Goal: Find specific page/section: Find specific page/section

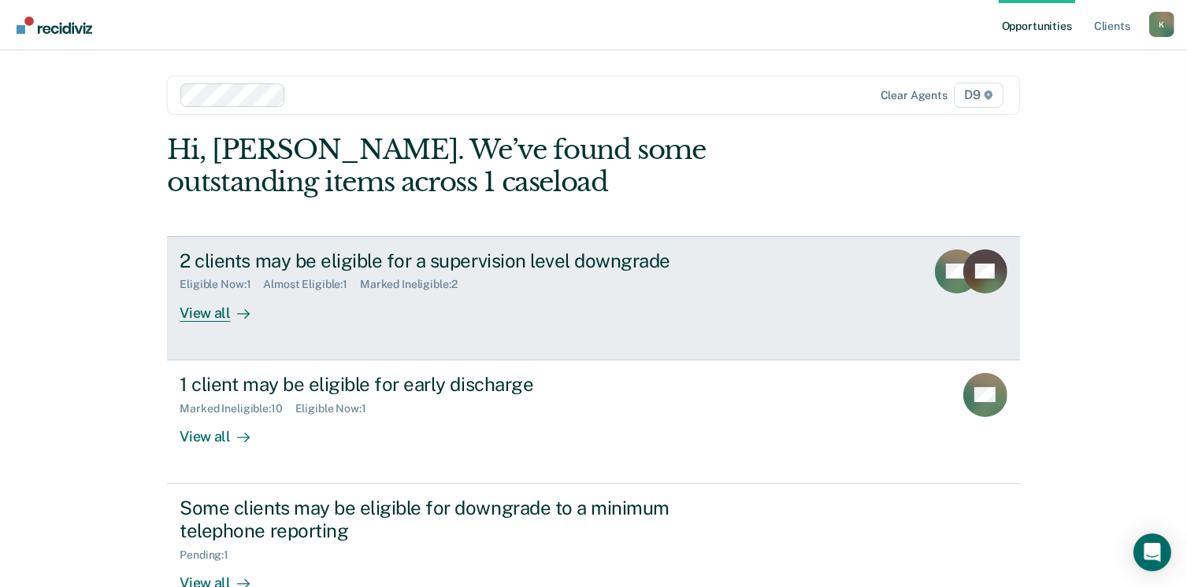
click at [205, 313] on div "View all" at bounding box center [224, 306] width 88 height 31
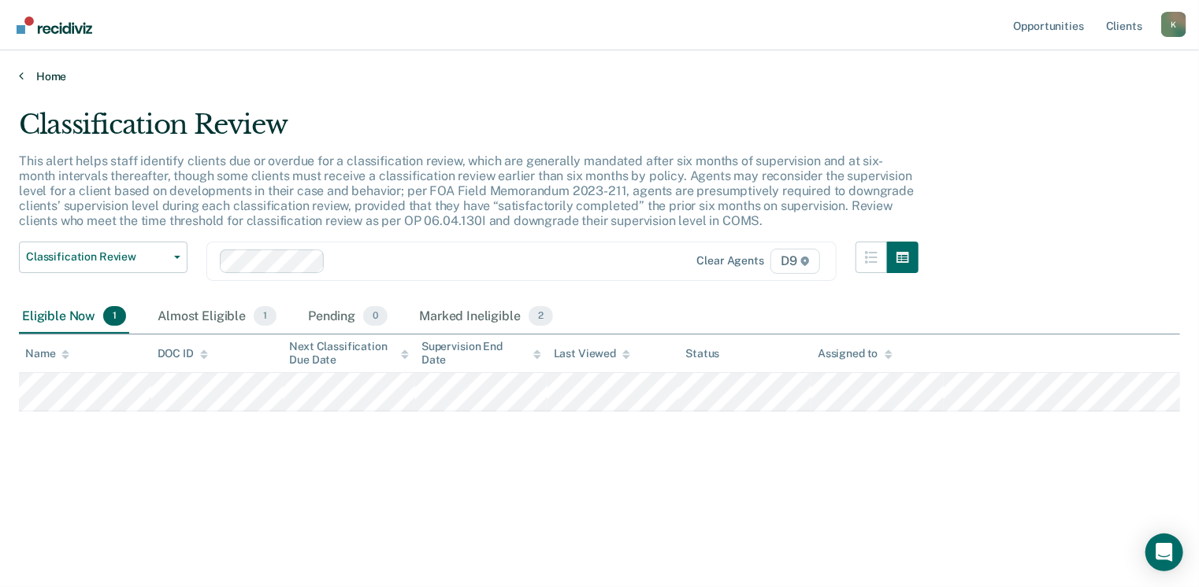
click at [58, 80] on link "Home" at bounding box center [599, 76] width 1161 height 14
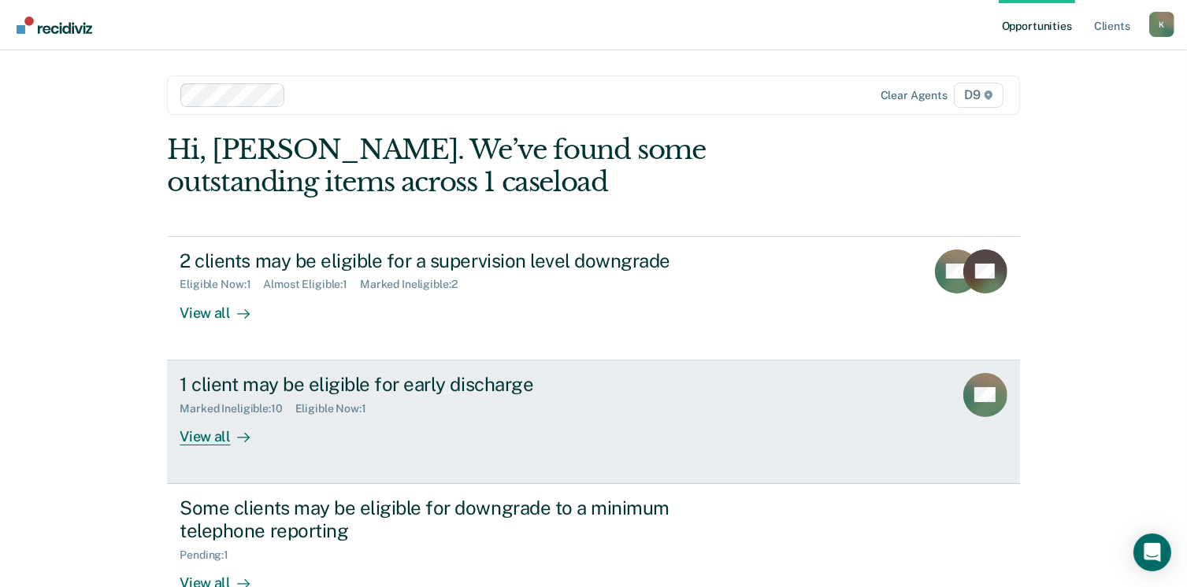
click at [198, 432] on div "View all" at bounding box center [224, 430] width 88 height 31
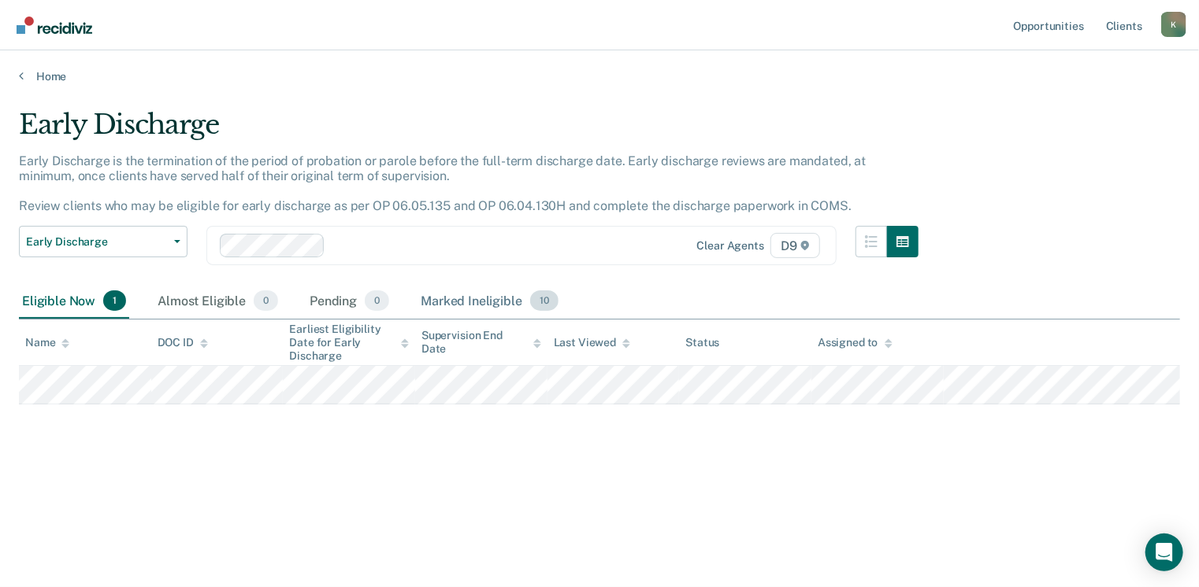
click at [474, 293] on div "Marked Ineligible 10" at bounding box center [488, 301] width 143 height 35
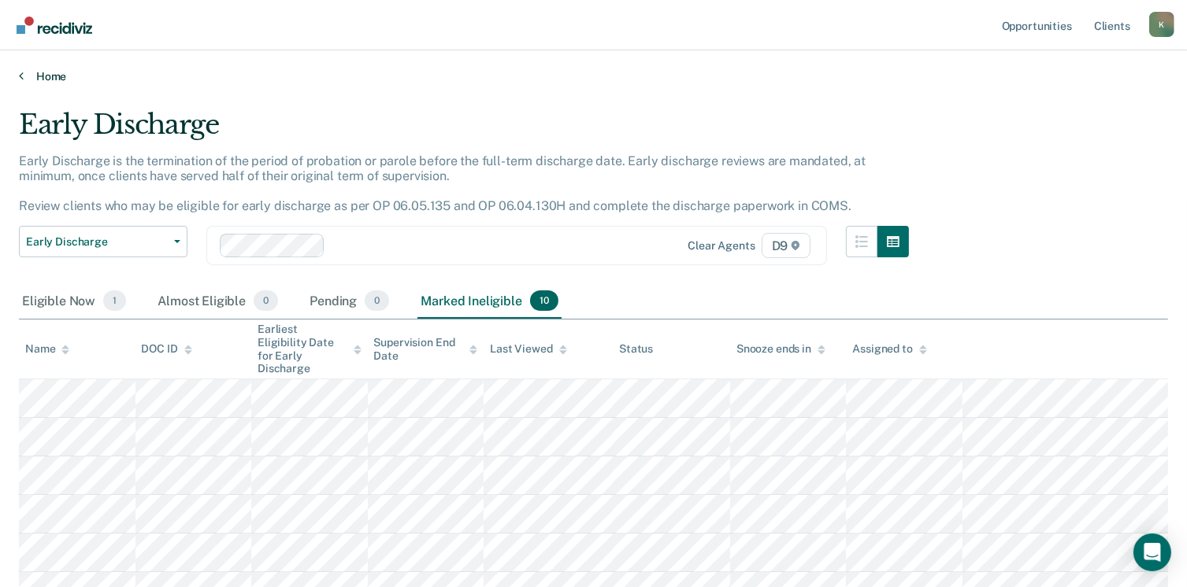
click at [57, 76] on link "Home" at bounding box center [593, 76] width 1149 height 14
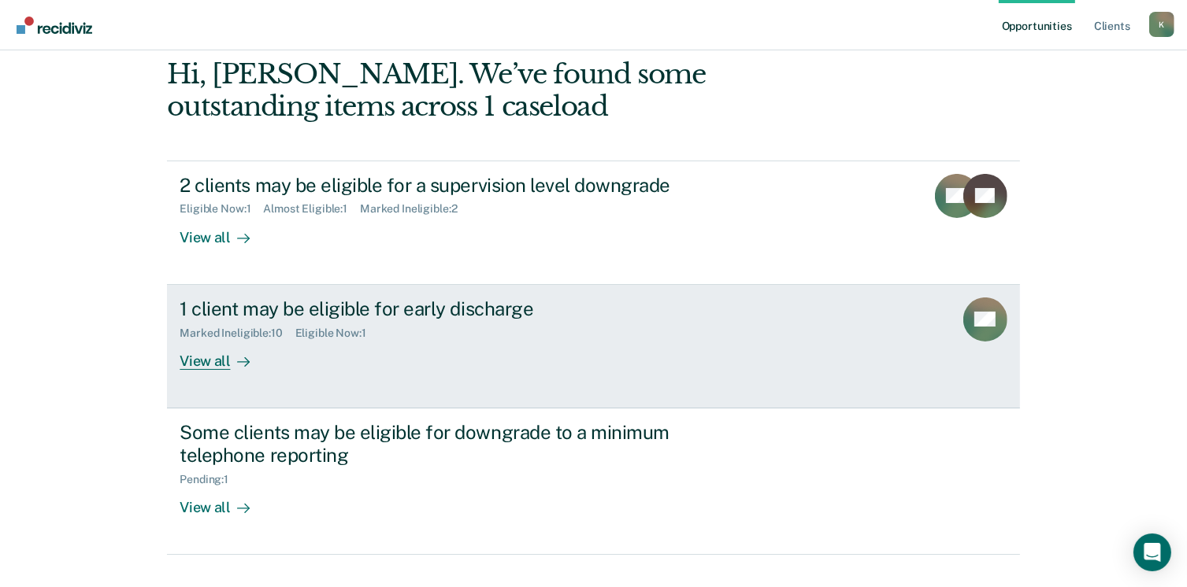
scroll to position [105, 0]
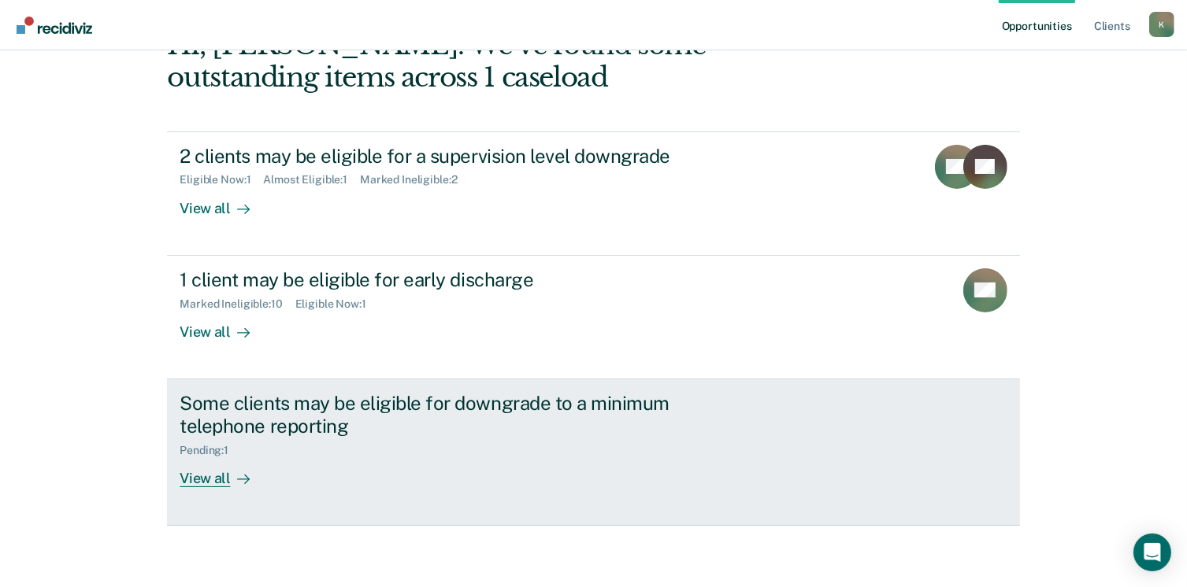
click at [203, 477] on div "View all" at bounding box center [224, 472] width 88 height 31
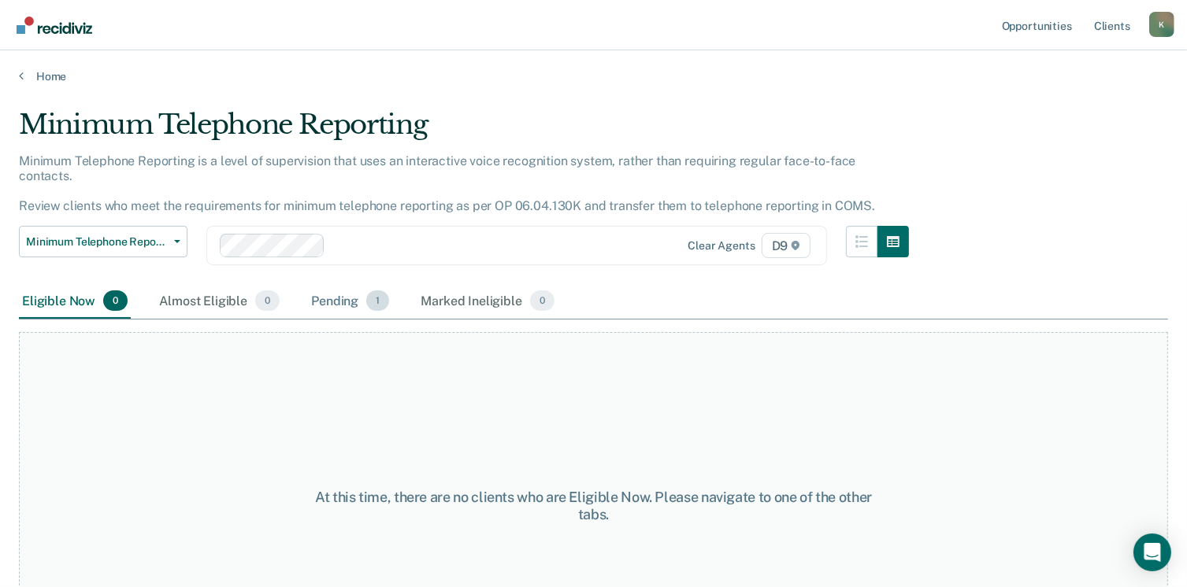
click at [343, 284] on div "Pending 1" at bounding box center [350, 301] width 84 height 35
